Goal: Check status: Check status

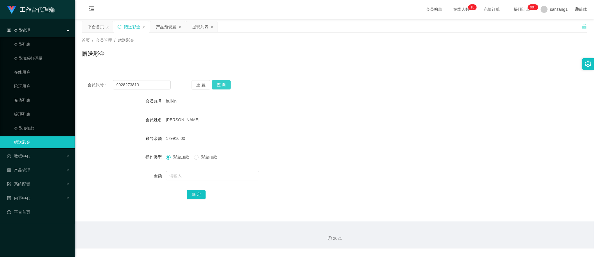
type input "9928273810"
click at [219, 85] on button "查 询" at bounding box center [221, 84] width 19 height 9
click at [187, 177] on input "text" at bounding box center [212, 175] width 93 height 9
type input "100"
click at [199, 195] on button "确 定" at bounding box center [196, 194] width 19 height 9
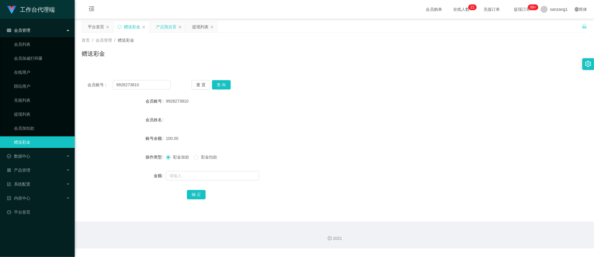
click at [165, 25] on div "产品预设置" at bounding box center [166, 26] width 20 height 11
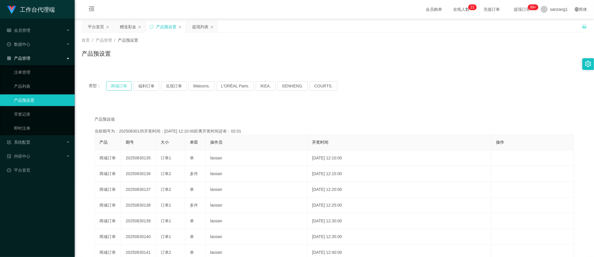
click at [125, 85] on button "商城订单" at bounding box center [119, 85] width 26 height 9
click at [126, 84] on button "商城订单" at bounding box center [119, 85] width 26 height 9
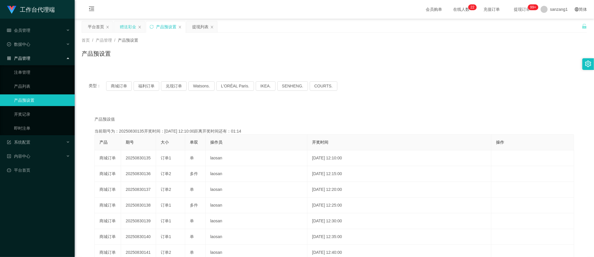
click at [131, 28] on div "赠送彩金" at bounding box center [128, 26] width 16 height 11
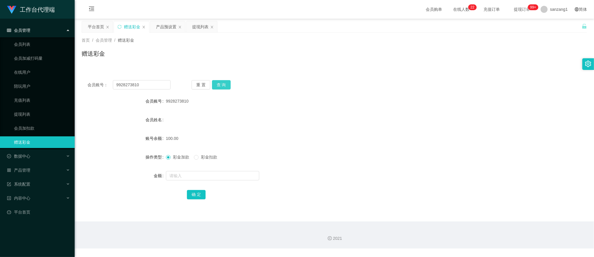
click at [222, 85] on button "查 询" at bounding box center [221, 84] width 19 height 9
click at [217, 87] on button "查 询" at bounding box center [221, 84] width 19 height 9
click at [222, 80] on button "查 询" at bounding box center [221, 84] width 19 height 9
click at [202, 159] on span "彩金扣款" at bounding box center [208, 157] width 21 height 5
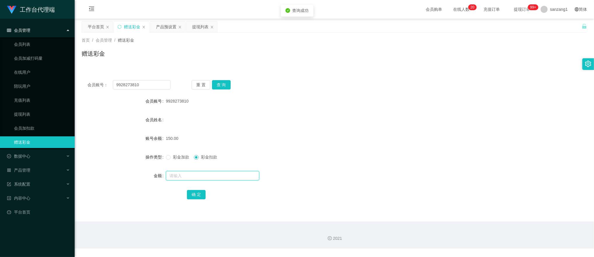
click at [183, 174] on input "text" at bounding box center [212, 175] width 93 height 9
type input "150"
click at [191, 191] on button "确 定" at bounding box center [196, 194] width 19 height 9
drag, startPoint x: 150, startPoint y: 84, endPoint x: 22, endPoint y: 69, distance: 129.1
click at [21, 70] on section "工作台代理端 会员管理 会员列表 会员加减打码量 在线用户 陪玩用户 充值列表 提现列表 会员加扣款 赠送彩金 数据中心 员工统计 团队统计 产品管理 注单管…" at bounding box center [297, 124] width 594 height 249
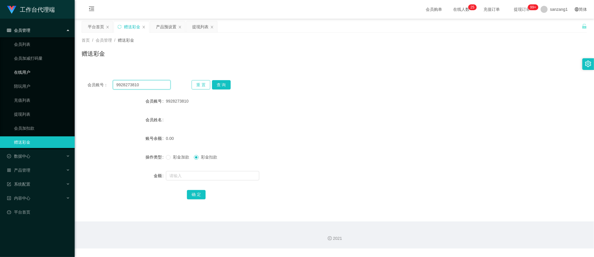
paste input "longmao"
type input "longmao"
click at [222, 82] on button "查 询" at bounding box center [221, 84] width 19 height 9
click at [178, 177] on input "text" at bounding box center [212, 175] width 93 height 9
type input "100"
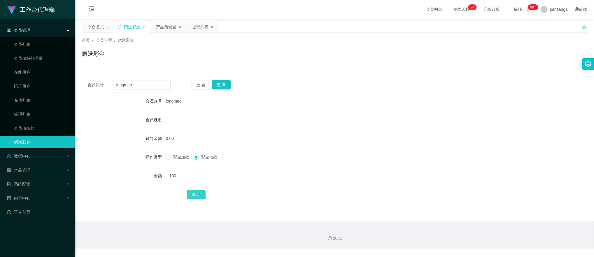
click at [188, 190] on button "确 定" at bounding box center [196, 194] width 19 height 9
click at [174, 159] on span "彩金加款" at bounding box center [181, 157] width 21 height 5
click at [177, 172] on input "text" at bounding box center [212, 175] width 93 height 9
type input "100"
click at [196, 191] on button "确 定" at bounding box center [196, 194] width 19 height 9
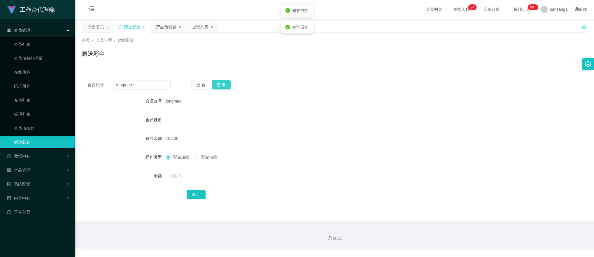
click at [222, 87] on button "查 询" at bounding box center [221, 84] width 19 height 9
click at [157, 27] on div "产品预设置" at bounding box center [166, 26] width 20 height 11
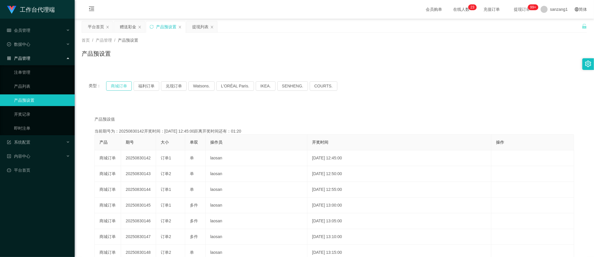
click at [124, 87] on button "商城订单" at bounding box center [119, 85] width 26 height 9
click at [120, 87] on button "商城订单" at bounding box center [119, 85] width 26 height 9
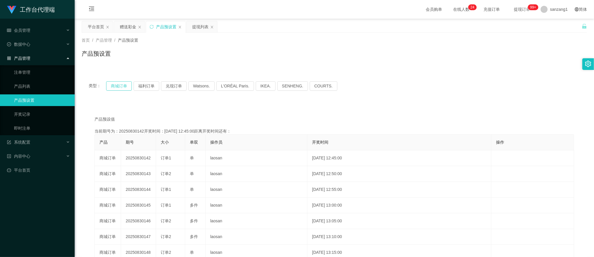
click at [120, 87] on button "商城订单" at bounding box center [119, 85] width 26 height 9
click at [122, 87] on button "商城订单" at bounding box center [119, 85] width 26 height 9
click at [125, 24] on div "赠送彩金" at bounding box center [128, 26] width 16 height 11
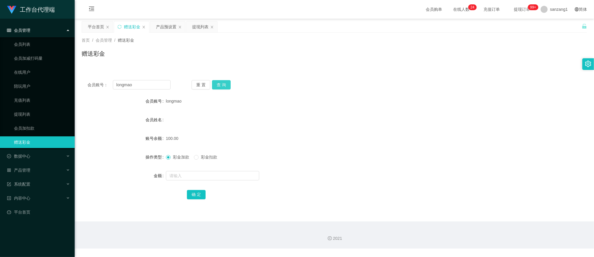
click at [223, 82] on button "查 询" at bounding box center [221, 84] width 19 height 9
drag, startPoint x: 201, startPoint y: 158, endPoint x: 188, endPoint y: 171, distance: 18.1
click at [201, 159] on span "彩金扣款" at bounding box center [208, 157] width 21 height 5
click at [179, 179] on input "text" at bounding box center [212, 175] width 93 height 9
type input "150"
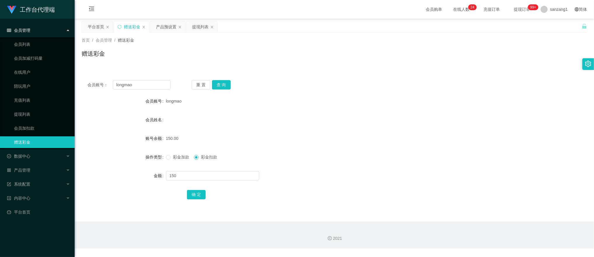
click at [206, 196] on div "确 定" at bounding box center [334, 195] width 295 height 12
click at [191, 196] on button "确 定" at bounding box center [196, 194] width 19 height 9
drag, startPoint x: 136, startPoint y: 87, endPoint x: 96, endPoint y: 80, distance: 40.7
click at [96, 80] on div "会员账号： longmao" at bounding box center [128, 84] width 83 height 9
paste input "qwertyuiop001"
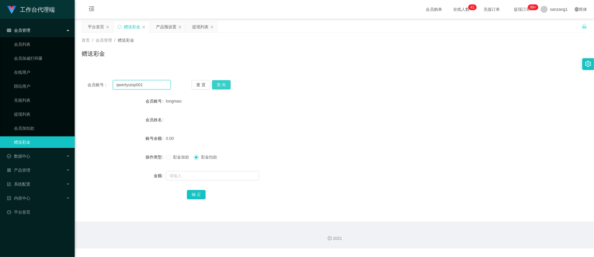
type input "qwertyuiop001"
click at [226, 83] on button "查 询" at bounding box center [221, 84] width 19 height 9
click at [169, 160] on label "彩金加款" at bounding box center [179, 157] width 26 height 6
click at [175, 174] on input "text" at bounding box center [212, 175] width 93 height 9
type input "100"
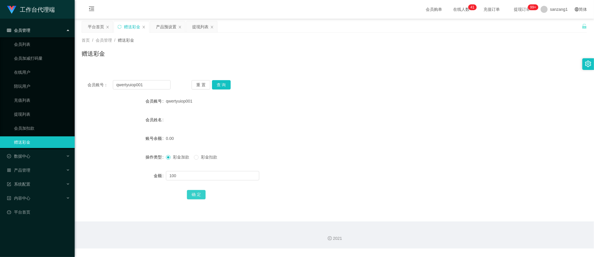
click at [194, 195] on button "确 定" at bounding box center [196, 194] width 19 height 9
drag, startPoint x: 92, startPoint y: 80, endPoint x: 56, endPoint y: 74, distance: 36.7
click at [56, 74] on section "工作台代理端 会员管理 会员列表 会员加减打码量 在线用户 陪玩用户 充值列表 提现列表 会员加扣款 赠送彩金 数据中心 员工统计 团队统计 产品管理 注单管…" at bounding box center [297, 124] width 594 height 249
paste input "88023937"
type input "88023937"
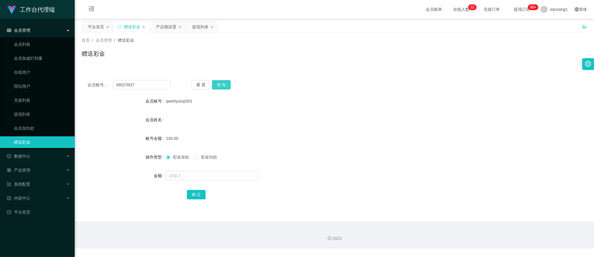
click at [219, 87] on button "查 询" at bounding box center [221, 84] width 19 height 9
click at [181, 180] on input "text" at bounding box center [212, 175] width 93 height 9
type input "100"
click at [194, 198] on button "确 定" at bounding box center [196, 194] width 19 height 9
click at [166, 25] on div "产品预设置" at bounding box center [166, 26] width 20 height 11
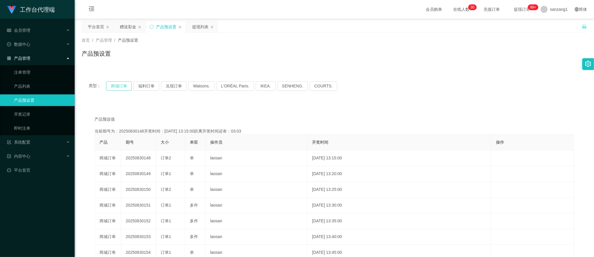
click at [111, 85] on button "商城订单" at bounding box center [119, 85] width 26 height 9
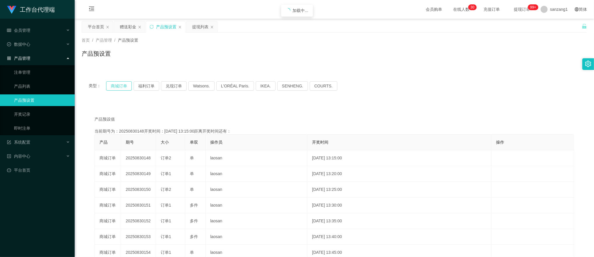
click at [111, 85] on button "商城订单" at bounding box center [119, 85] width 26 height 9
click at [124, 87] on button "商城订单" at bounding box center [119, 85] width 26 height 9
click at [125, 85] on button "商城订单" at bounding box center [119, 85] width 26 height 9
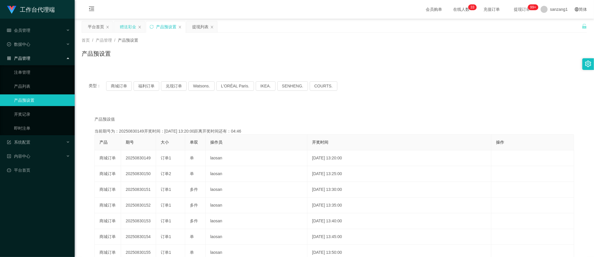
click at [131, 26] on div "赠送彩金" at bounding box center [128, 26] width 16 height 11
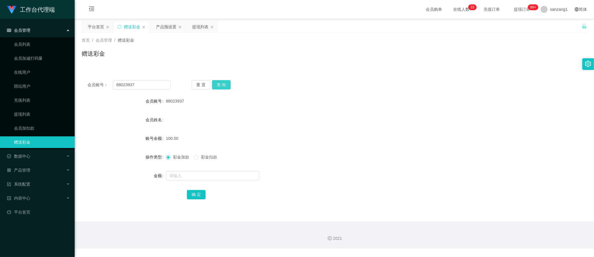
click at [219, 83] on button "查 询" at bounding box center [221, 84] width 19 height 9
click at [219, 83] on button "查 询" at bounding box center [224, 84] width 25 height 9
click at [199, 28] on div "提现列表" at bounding box center [200, 26] width 16 height 11
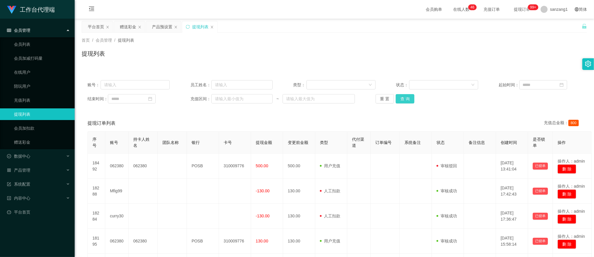
click at [404, 101] on button "查 询" at bounding box center [405, 98] width 19 height 9
click at [404, 100] on button "查 询" at bounding box center [405, 98] width 19 height 9
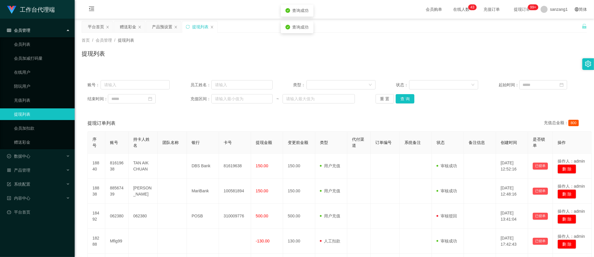
click at [399, 106] on div "账号： 员工姓名： 类型： 状态： 起始时间： 结束时间： 充值区间： ~ 重 置 查 询" at bounding box center [334, 91] width 505 height 35
click at [406, 100] on button "查 询" at bounding box center [405, 98] width 19 height 9
click at [400, 98] on button "查 询" at bounding box center [405, 98] width 19 height 9
click at [405, 99] on button "查 询" at bounding box center [405, 98] width 19 height 9
click at [399, 101] on button "查 询" at bounding box center [405, 98] width 19 height 9
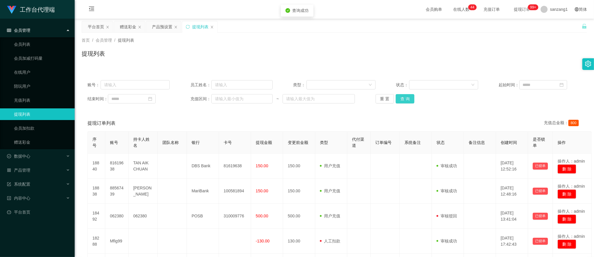
click at [399, 101] on button "查 询" at bounding box center [405, 98] width 19 height 9
click at [399, 101] on div "重 置 查 询" at bounding box center [416, 98] width 82 height 9
click at [399, 101] on button "查 询" at bounding box center [405, 98] width 19 height 9
click at [399, 101] on button "查 询" at bounding box center [408, 98] width 25 height 9
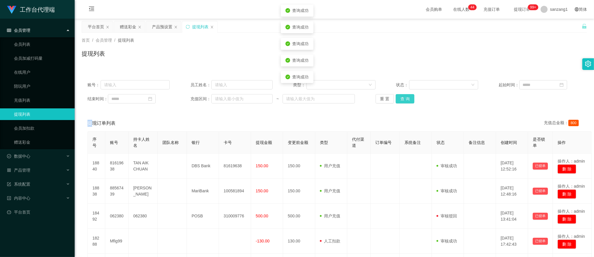
click at [399, 101] on button "查 询" at bounding box center [405, 98] width 19 height 9
click at [132, 87] on input "text" at bounding box center [135, 84] width 69 height 9
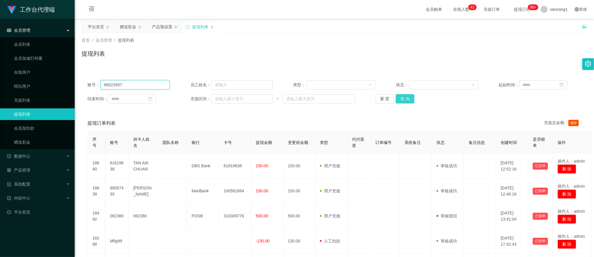
type input "88023937"
click at [410, 101] on button "查 询" at bounding box center [405, 98] width 19 height 9
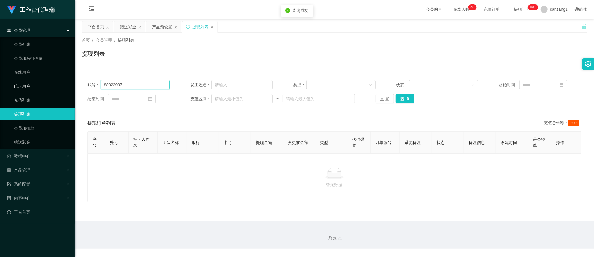
drag, startPoint x: 124, startPoint y: 85, endPoint x: 55, endPoint y: 87, distance: 68.8
click at [55, 87] on section "工作台代理端 会员管理 会员列表 会员加减打码量 在线用户 陪玩用户 充值列表 提现列表 会员加扣款 赠送彩金 数据中心 员工统计 团队统计 产品管理 注单管…" at bounding box center [297, 124] width 594 height 249
click at [233, 46] on div "首页 / 会员管理 / 提现列表 / 提现列表" at bounding box center [334, 49] width 505 height 25
drag, startPoint x: 228, startPoint y: 42, endPoint x: 433, endPoint y: 49, distance: 205.6
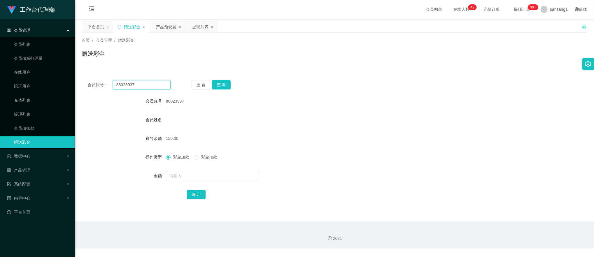
drag, startPoint x: 148, startPoint y: 81, endPoint x: 67, endPoint y: 80, distance: 81.3
click at [67, 80] on section "工作台代理端 会员管理 会员列表 会员加减打码量 在线用户 陪玩用户 充值列表 提现列表 会员加扣款 赠送彩金 数据中心 员工统计 团队统计 产品管理 注单管…" at bounding box center [297, 124] width 594 height 249
paste input "qwertyuiop001"
type input "qwertyuiop001"
click at [220, 80] on button "查 询" at bounding box center [221, 84] width 19 height 9
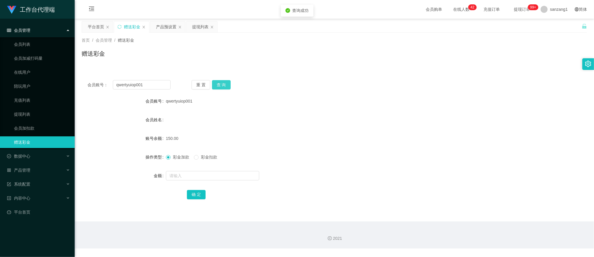
click at [220, 80] on button "查 询" at bounding box center [221, 84] width 19 height 9
click at [220, 80] on button "查 询" at bounding box center [224, 84] width 25 height 9
click at [220, 80] on div "重 置 查 询" at bounding box center [232, 84] width 83 height 9
click at [220, 80] on button "查 询" at bounding box center [224, 84] width 25 height 9
click at [191, 26] on div "提现列表" at bounding box center [201, 26] width 31 height 11
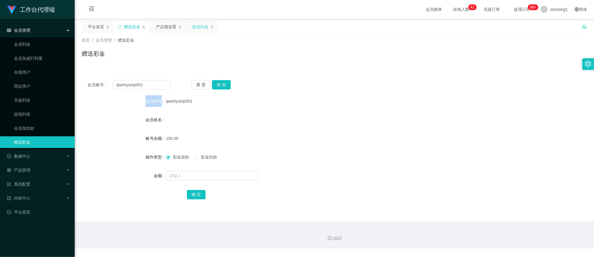
click at [202, 24] on div "提现列表" at bounding box center [200, 26] width 16 height 11
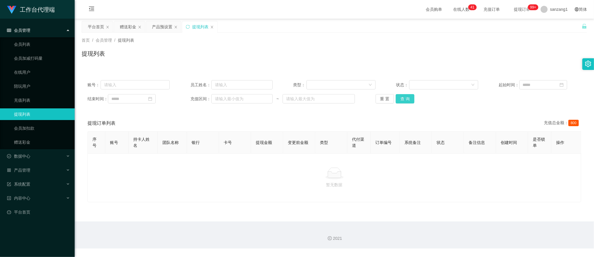
click at [402, 96] on button "查 询" at bounding box center [405, 98] width 19 height 9
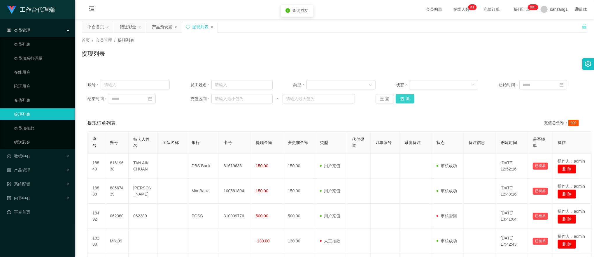
click at [402, 96] on button "查 询" at bounding box center [405, 98] width 19 height 9
click at [402, 96] on button "查 询" at bounding box center [408, 98] width 25 height 9
click at [402, 96] on button "查 询" at bounding box center [405, 98] width 19 height 9
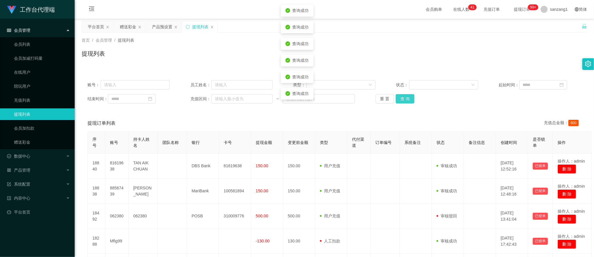
click at [402, 96] on button "查 询" at bounding box center [405, 98] width 19 height 9
click at [406, 98] on button "查 询" at bounding box center [405, 98] width 19 height 9
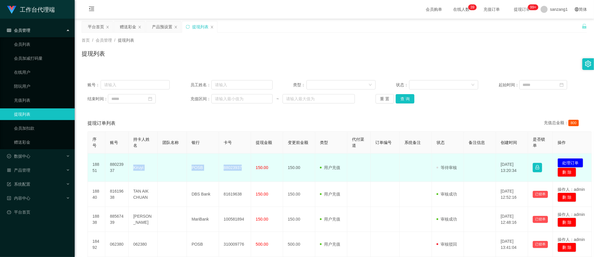
drag, startPoint x: 129, startPoint y: 169, endPoint x: 247, endPoint y: 167, distance: 118.4
click at [247, 167] on tr "18851 88023937 Kiruyi POSB 88023937 150.00 150.00 用户充值 人工扣款 审核驳回 审核成功 等待审核 [DAT…" at bounding box center [340, 168] width 504 height 28
copy tr "Kiruyi POSB 88023937"
click at [565, 161] on button "处理订单" at bounding box center [570, 162] width 26 height 9
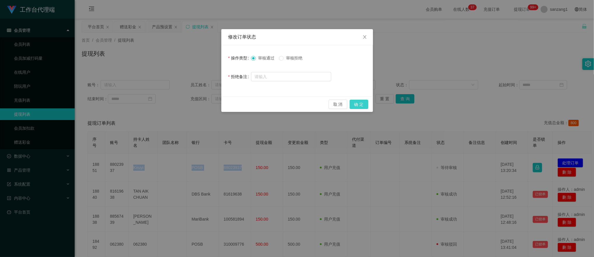
click at [357, 103] on button "确 定" at bounding box center [358, 104] width 19 height 9
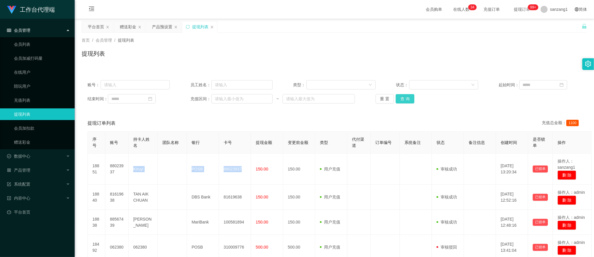
click at [402, 102] on button "查 询" at bounding box center [405, 98] width 19 height 9
click at [402, 101] on button "查 询" at bounding box center [405, 98] width 19 height 9
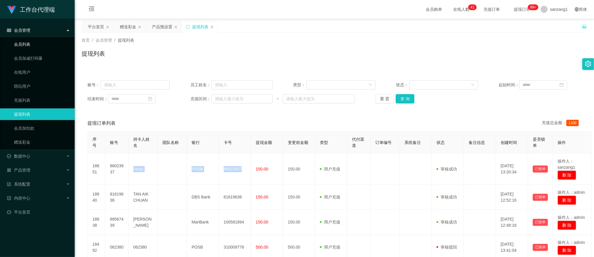
click at [29, 44] on link "会员列表" at bounding box center [42, 44] width 56 height 12
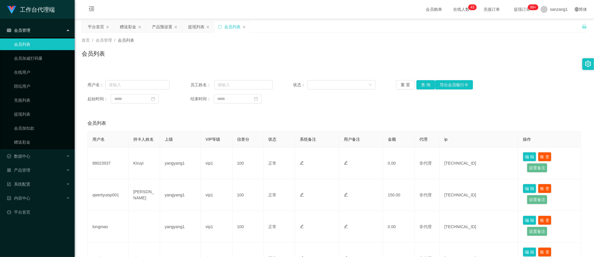
click at [146, 79] on div "用户名： 员工姓名： 状态： 重 置 查 询 导出会员银行卡 起始时间： 结束时间：" at bounding box center [334, 91] width 505 height 35
click at [143, 83] on input "text" at bounding box center [137, 84] width 64 height 9
paste input "qwertyuiop001"
type input "qwertyuiop001"
click at [423, 86] on button "查 询" at bounding box center [425, 84] width 19 height 9
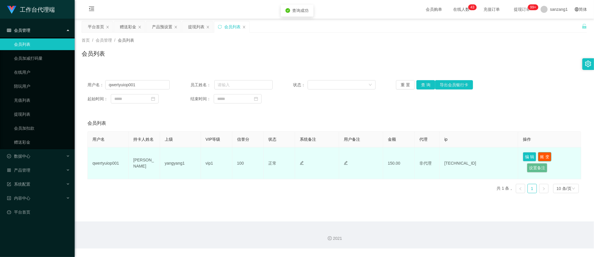
click at [540, 157] on button "账 变" at bounding box center [544, 156] width 13 height 9
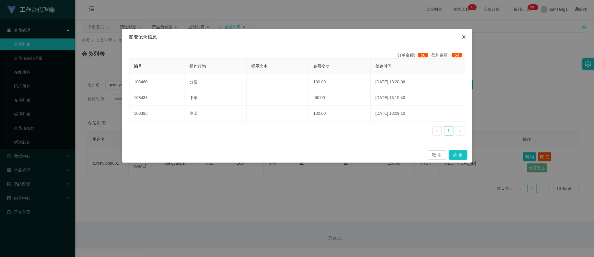
click at [469, 35] on span "Close" at bounding box center [464, 37] width 16 height 16
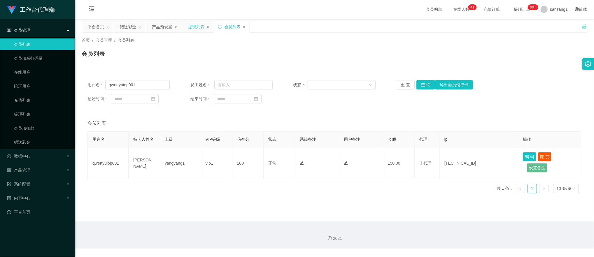
click at [195, 26] on div "提现列表" at bounding box center [196, 26] width 16 height 11
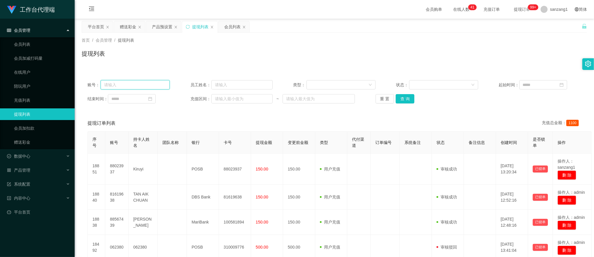
click at [142, 87] on input "text" at bounding box center [135, 84] width 69 height 9
paste input "qwertyuiop001"
type input "qwertyuiop001"
click at [396, 98] on button "查 询" at bounding box center [405, 98] width 19 height 9
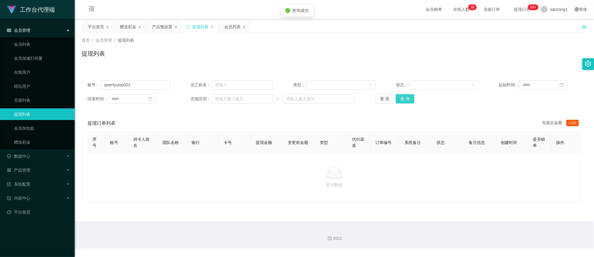
click at [396, 98] on button "查 询" at bounding box center [405, 98] width 19 height 9
